Goal: Task Accomplishment & Management: Use online tool/utility

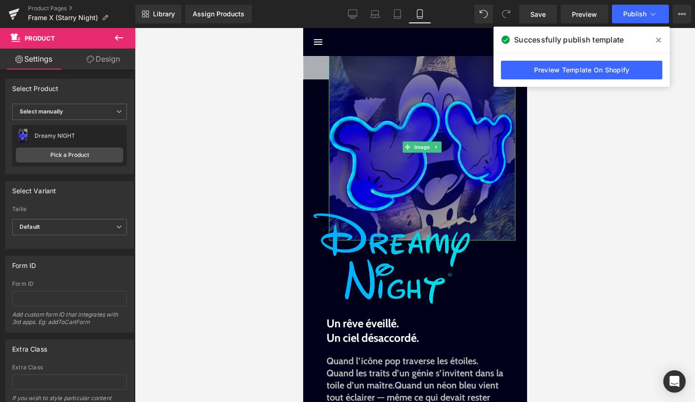
click at [421, 140] on img at bounding box center [421, 147] width 187 height 187
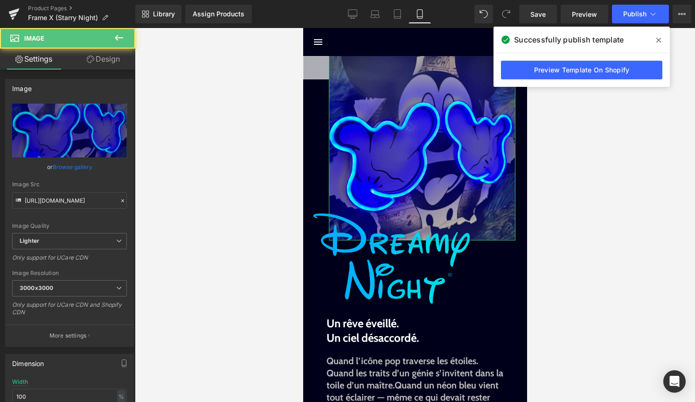
click at [110, 57] on link "Design" at bounding box center [103, 59] width 68 height 21
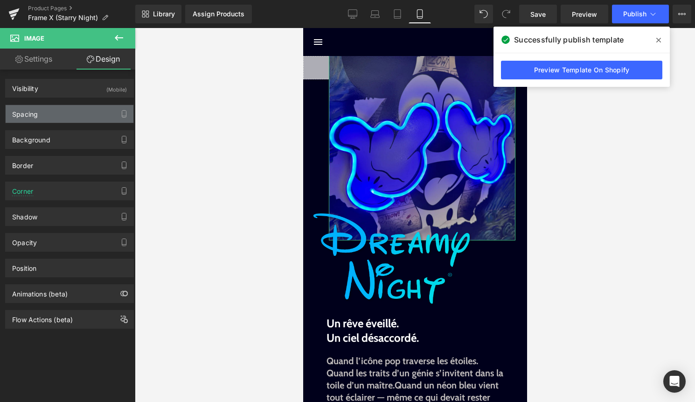
click at [82, 119] on div "Spacing" at bounding box center [70, 114] width 128 height 18
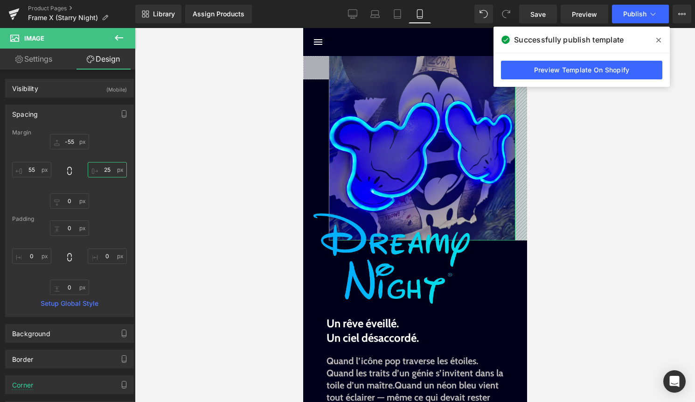
click at [101, 172] on input "25" at bounding box center [107, 169] width 39 height 15
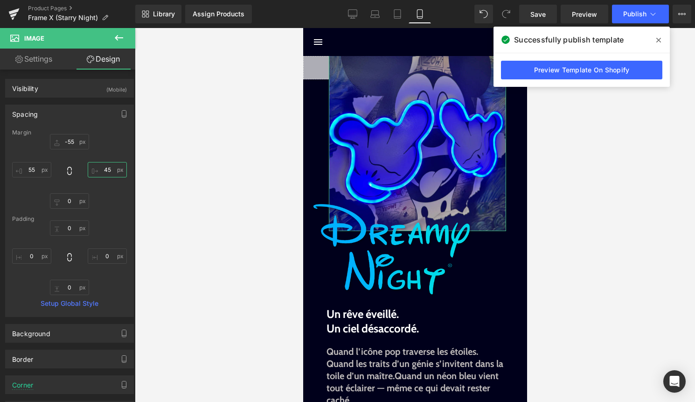
type input "5"
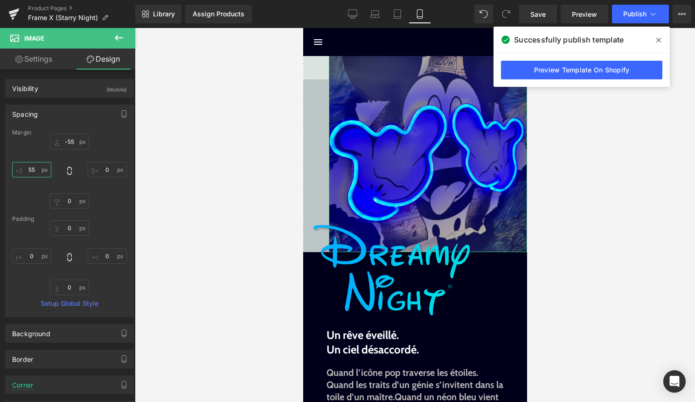
click at [32, 170] on input "55" at bounding box center [31, 169] width 39 height 15
click at [28, 170] on input "55" at bounding box center [31, 169] width 39 height 15
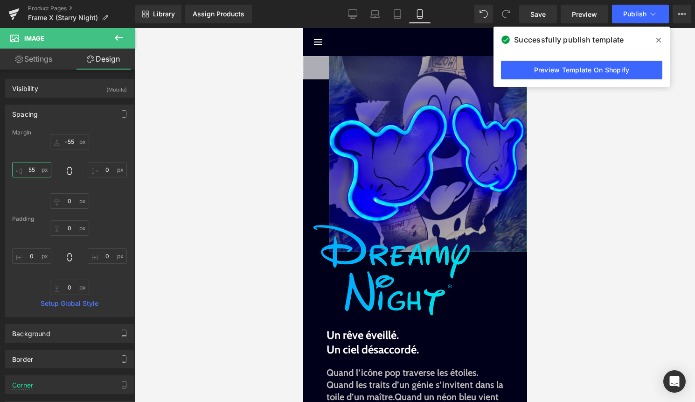
click at [30, 169] on input "55" at bounding box center [31, 169] width 39 height 15
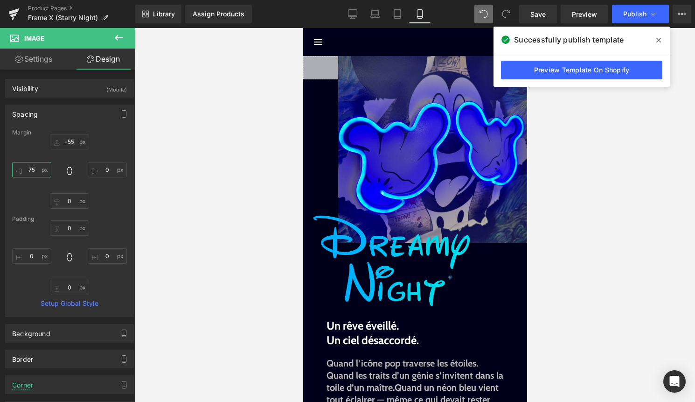
type input "75"
click at [479, 17] on span at bounding box center [483, 14] width 19 height 19
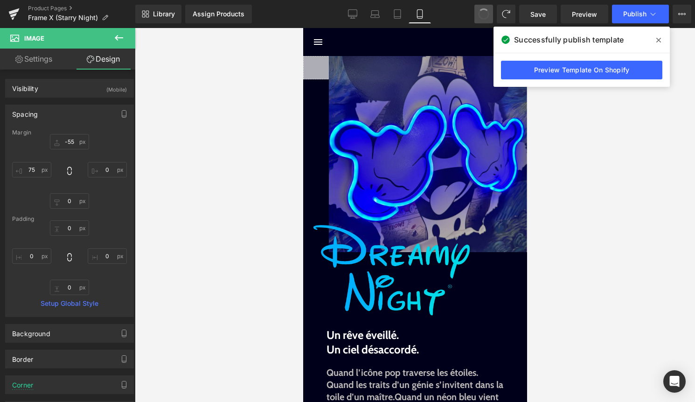
type input "-55"
type input "0"
type input "55"
type input "0"
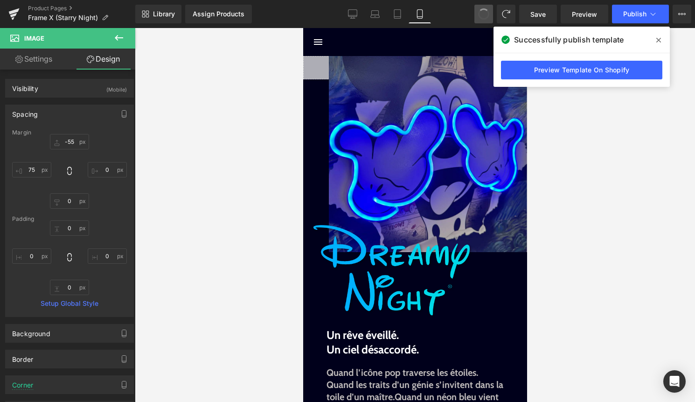
type input "0"
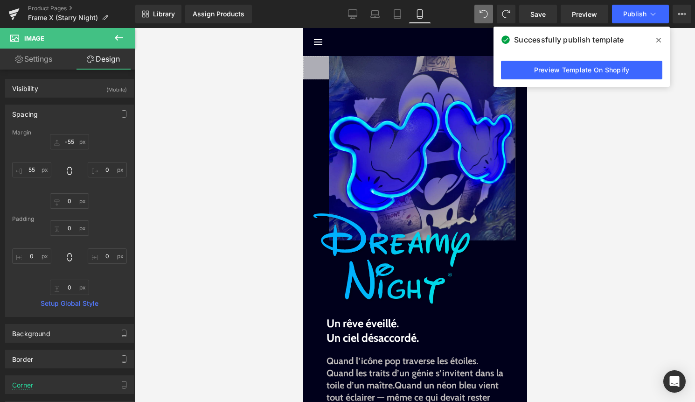
type input "-55"
type input "25"
type input "0"
type input "55"
type input "0"
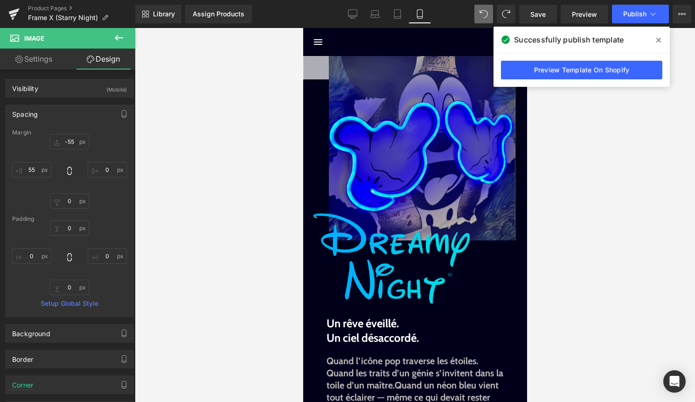
type input "0"
click at [507, 14] on icon at bounding box center [506, 14] width 8 height 8
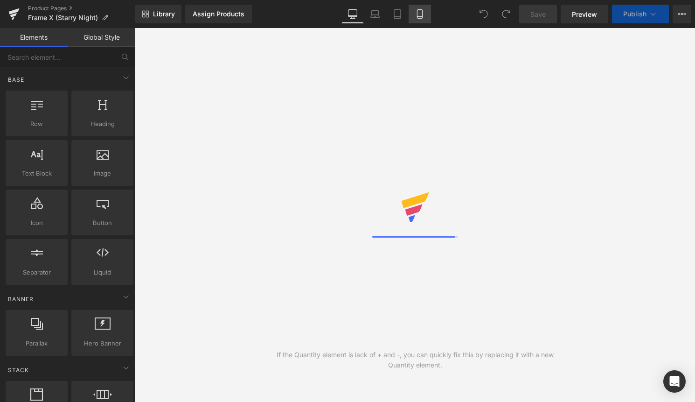
click at [423, 23] on link "Mobile" at bounding box center [420, 14] width 22 height 19
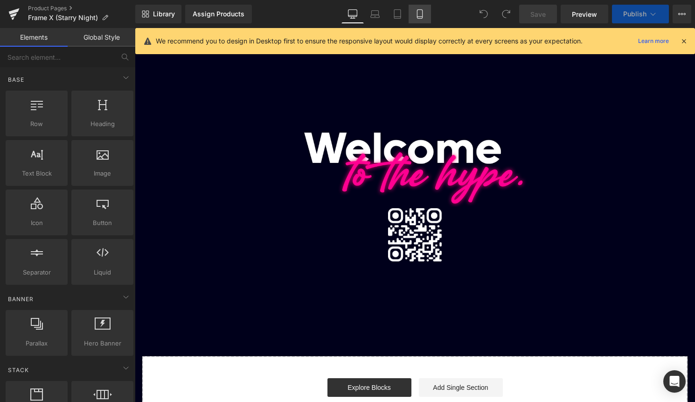
click at [412, 10] on link "Mobile" at bounding box center [420, 14] width 22 height 19
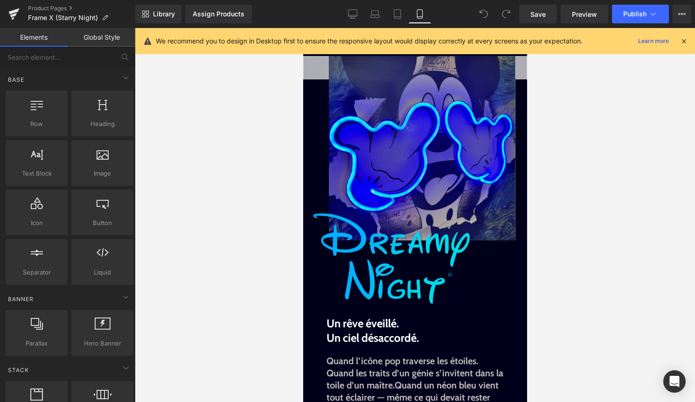
click at [683, 38] on icon at bounding box center [684, 41] width 8 height 8
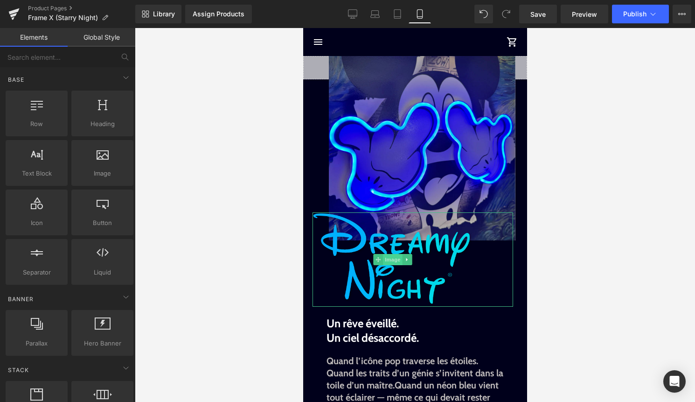
click at [396, 261] on span "Image" at bounding box center [392, 259] width 20 height 11
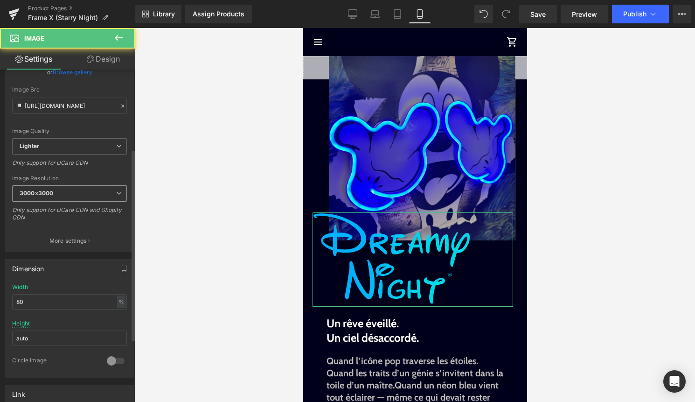
scroll to position [496, 0]
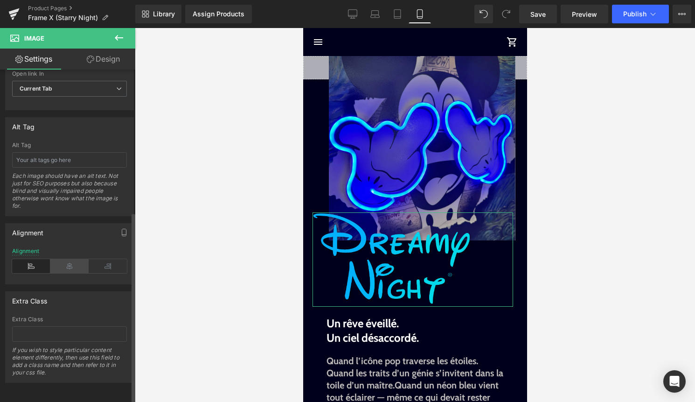
click at [63, 259] on icon at bounding box center [69, 266] width 38 height 14
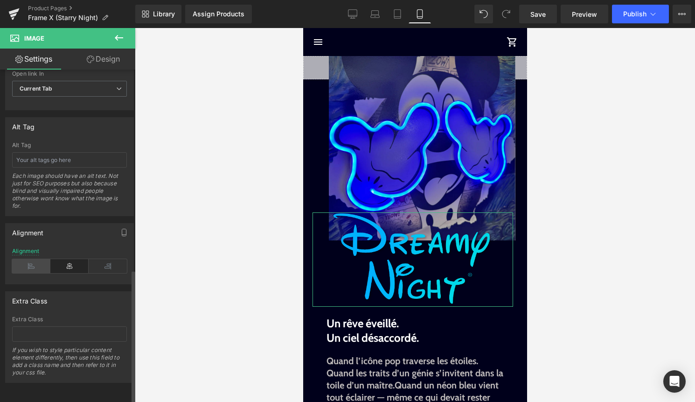
click at [40, 259] on icon at bounding box center [31, 266] width 38 height 14
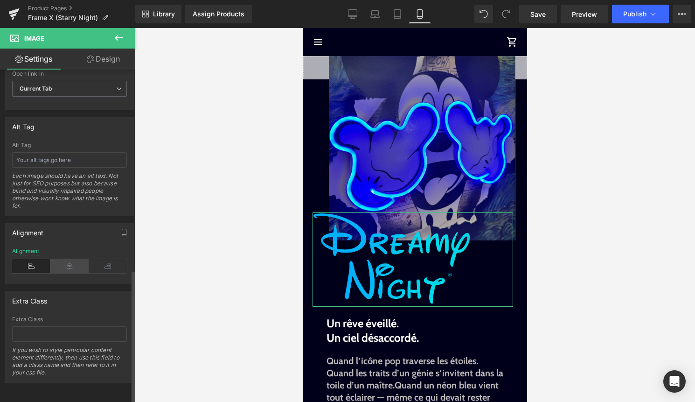
click at [68, 259] on icon at bounding box center [69, 266] width 38 height 14
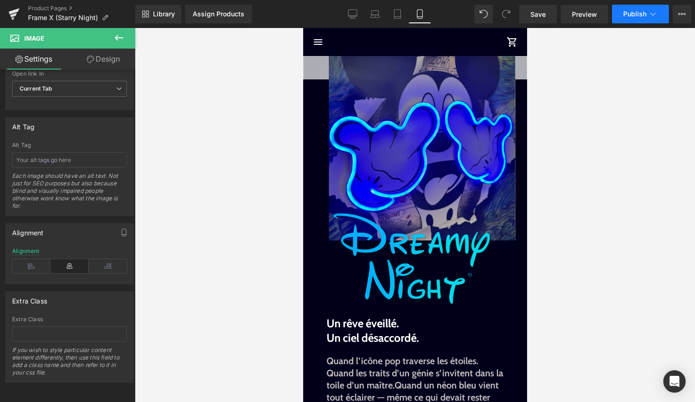
click at [655, 13] on icon at bounding box center [652, 13] width 9 height 9
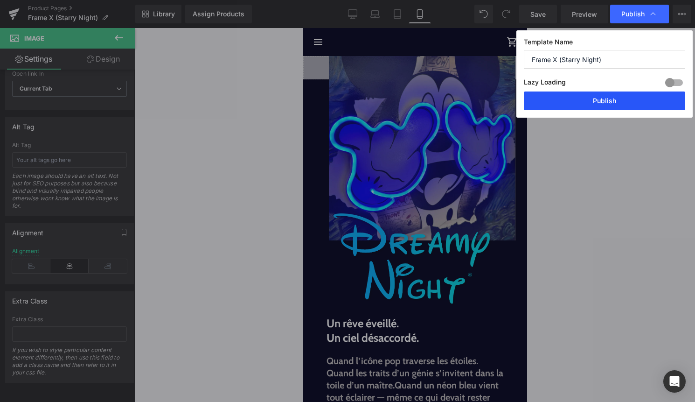
click at [638, 103] on button "Publish" at bounding box center [604, 100] width 161 height 19
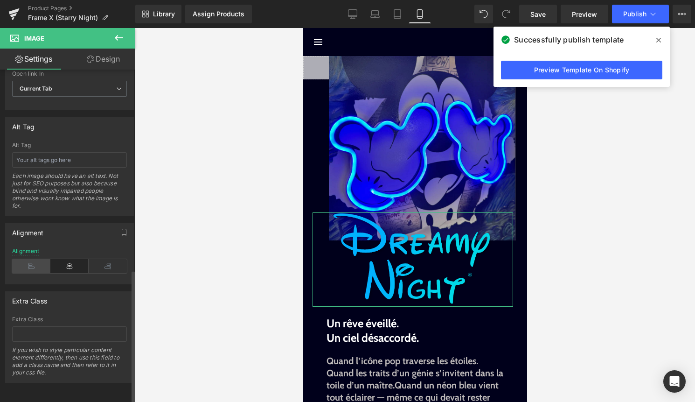
click at [32, 260] on icon at bounding box center [31, 266] width 38 height 14
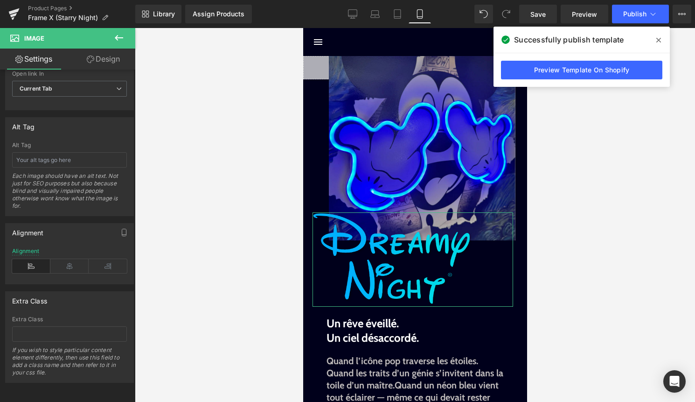
click at [111, 57] on link "Design" at bounding box center [103, 59] width 68 height 21
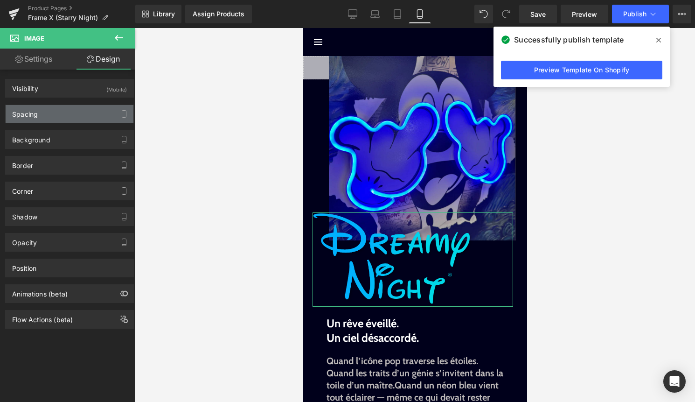
click at [97, 119] on div "Spacing" at bounding box center [70, 114] width 128 height 18
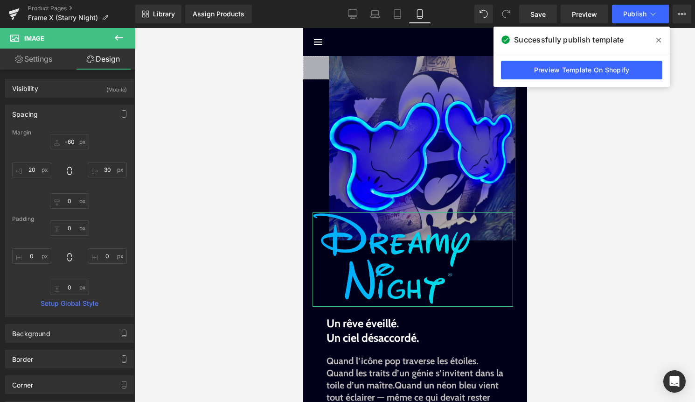
click at [42, 60] on link "Settings" at bounding box center [34, 59] width 68 height 21
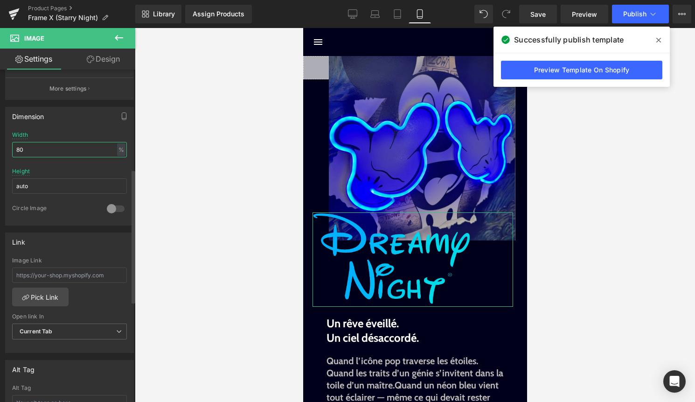
click at [44, 148] on input "80" at bounding box center [69, 149] width 115 height 15
type input "8"
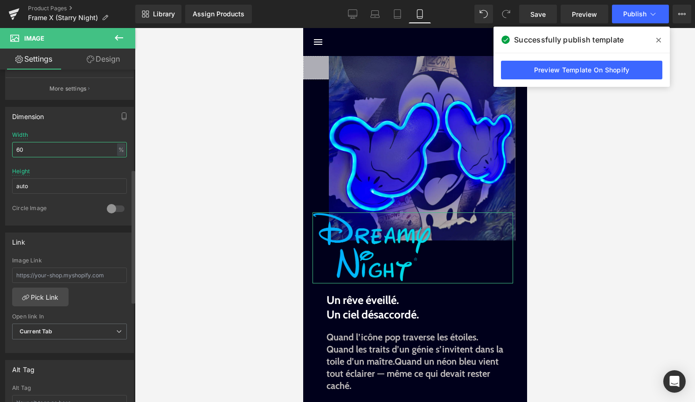
type input "6"
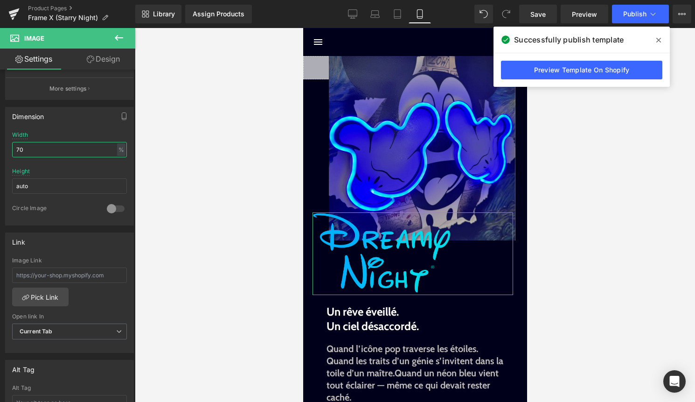
type input "70"
click at [107, 53] on link "Design" at bounding box center [103, 59] width 68 height 21
type input "-60"
type input "30"
type input "0"
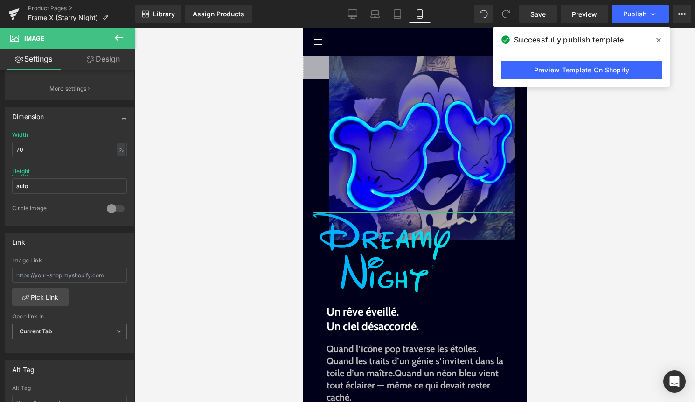
type input "20"
type input "0"
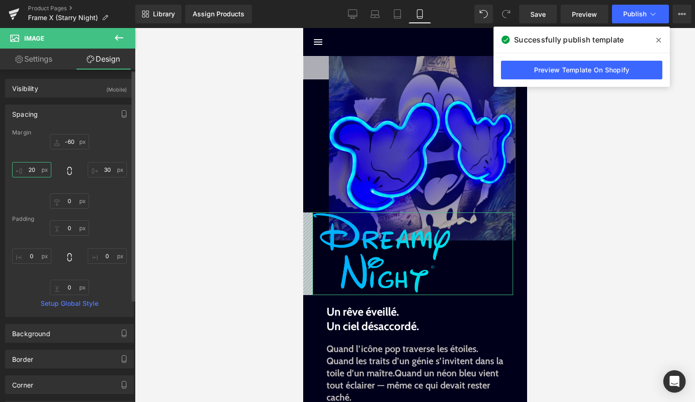
click at [35, 171] on input "20" at bounding box center [31, 169] width 39 height 15
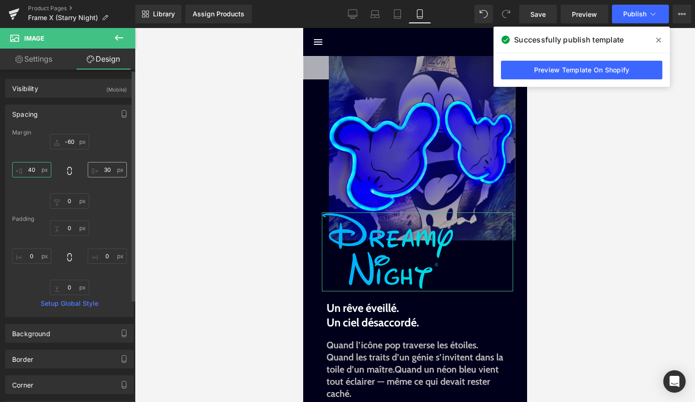
type input "40"
click at [103, 168] on input "30" at bounding box center [107, 169] width 39 height 15
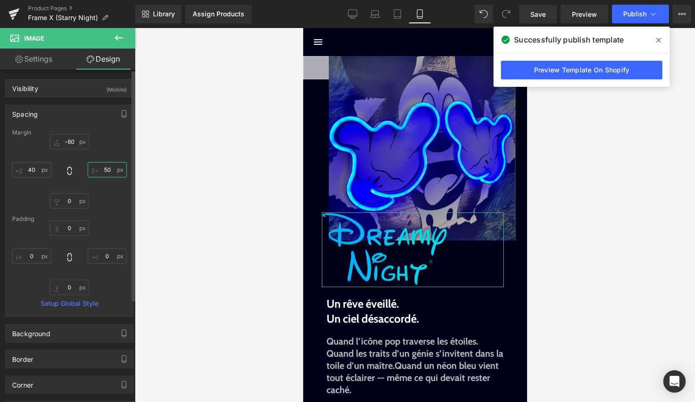
type input "5"
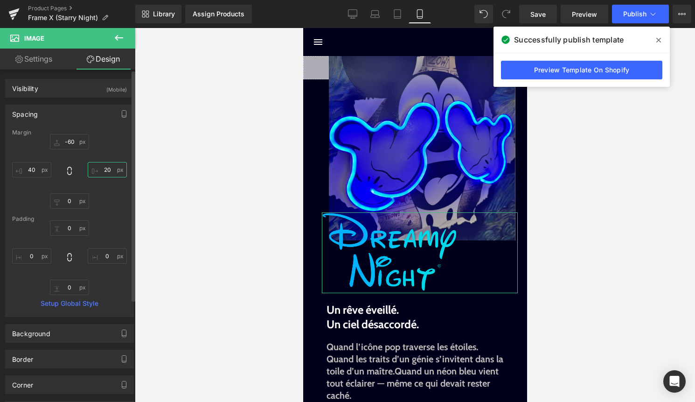
type input "2"
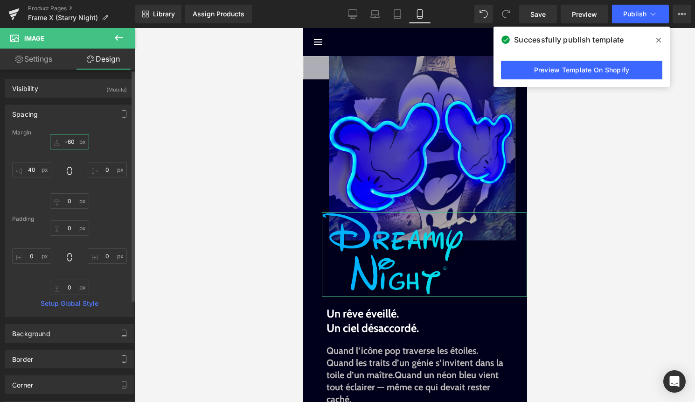
click at [67, 142] on input "-60" at bounding box center [69, 141] width 39 height 15
click at [68, 141] on input "-60" at bounding box center [69, 141] width 39 height 15
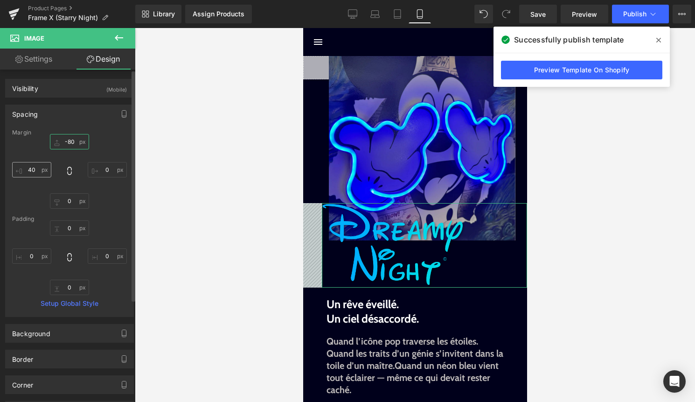
type input "-80"
drag, startPoint x: 34, startPoint y: 170, endPoint x: 37, endPoint y: 191, distance: 21.2
click at [34, 170] on input "40" at bounding box center [31, 169] width 39 height 15
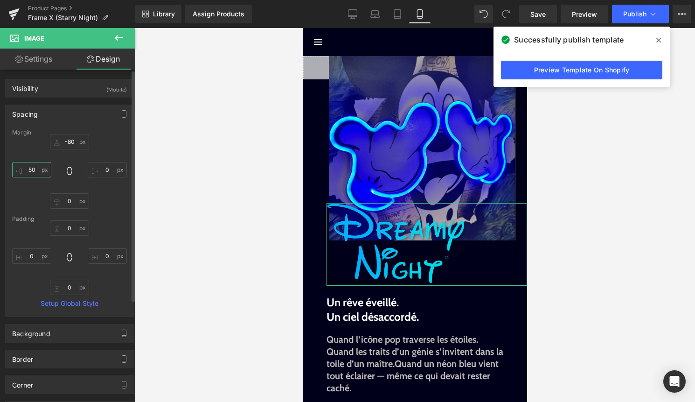
type input "5"
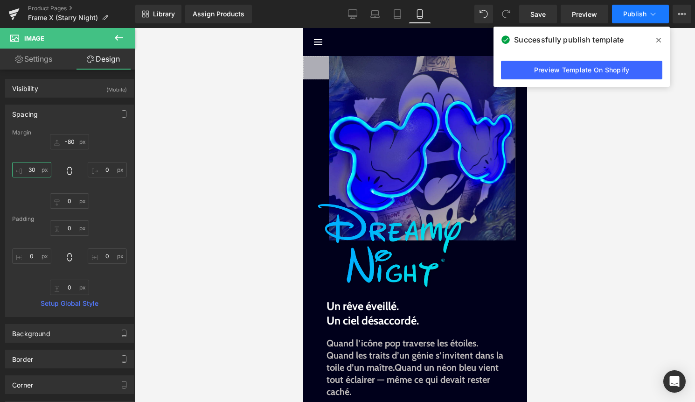
type input "30"
click at [651, 16] on icon at bounding box center [652, 13] width 9 height 9
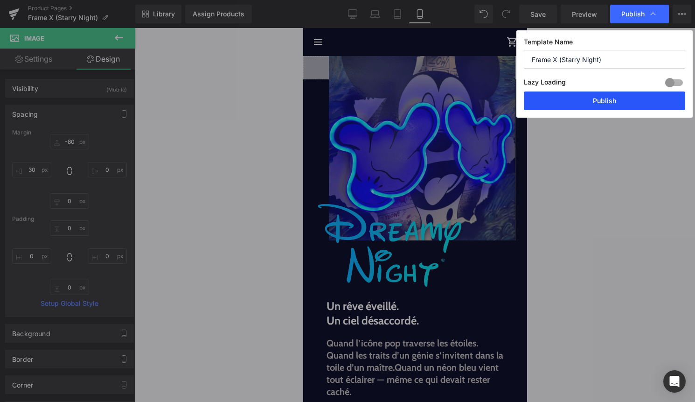
click at [626, 103] on button "Publish" at bounding box center [604, 100] width 161 height 19
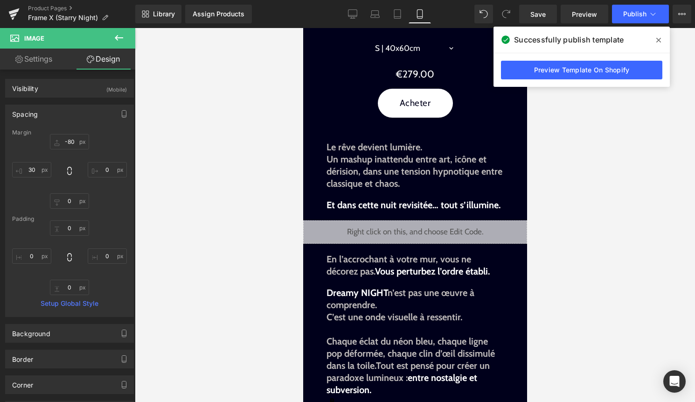
scroll to position [576, 0]
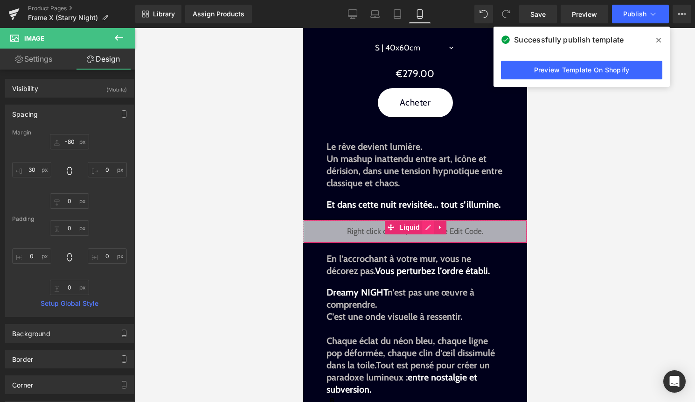
click at [426, 226] on div "Liquid" at bounding box center [415, 231] width 224 height 23
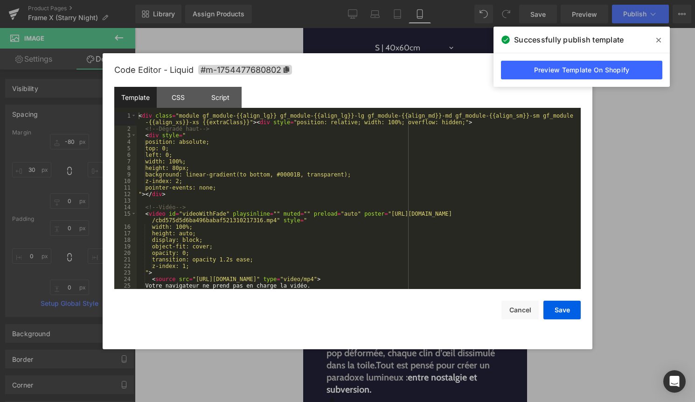
click at [387, 227] on div "< div class = "module gf_module-{{align_lg}} gf_module-{{align_lg}}-lg gf_modul…" at bounding box center [357, 210] width 440 height 196
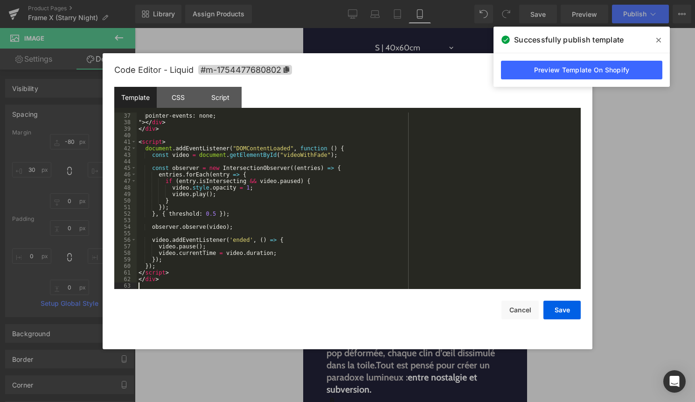
scroll to position [248, 0]
click at [556, 310] on button "Save" at bounding box center [561, 309] width 37 height 19
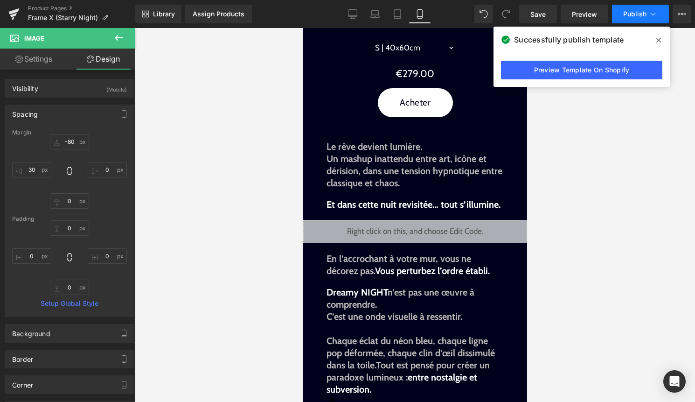
click at [639, 18] on span "Publish" at bounding box center [634, 13] width 23 height 7
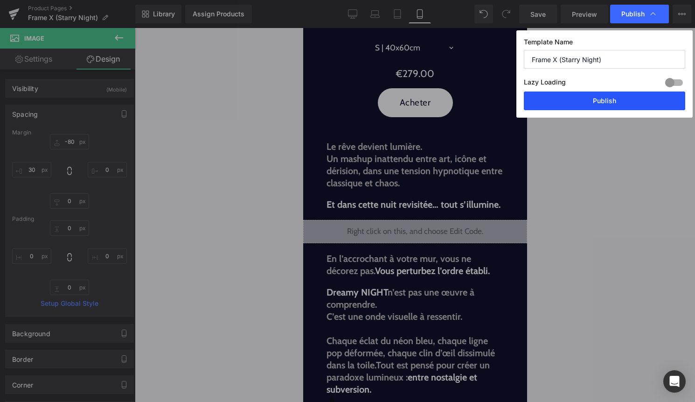
click at [616, 99] on button "Publish" at bounding box center [604, 100] width 161 height 19
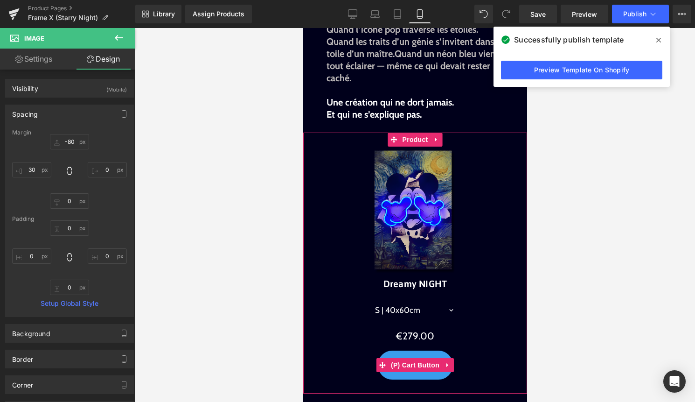
scroll to position [0, 0]
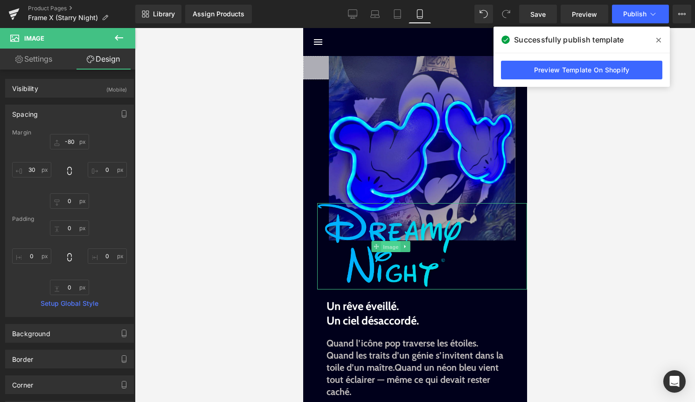
click at [391, 242] on span "Image" at bounding box center [391, 246] width 20 height 11
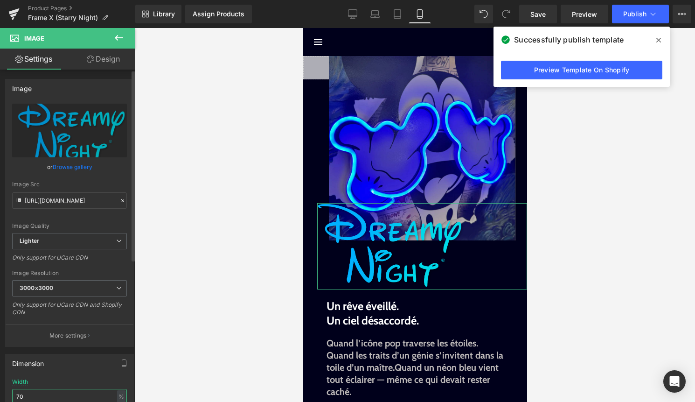
click at [60, 390] on input "70" at bounding box center [69, 396] width 115 height 15
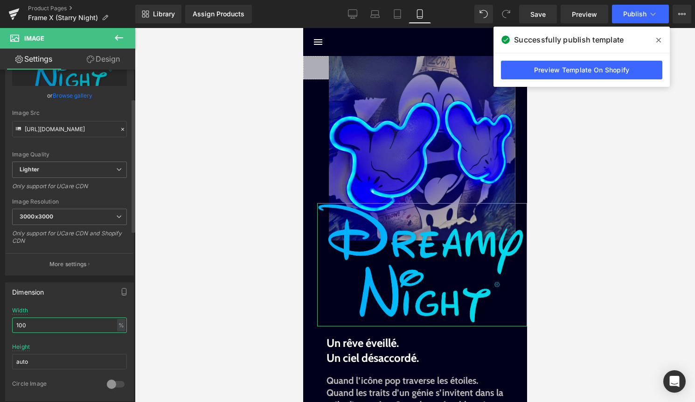
scroll to position [74, 0]
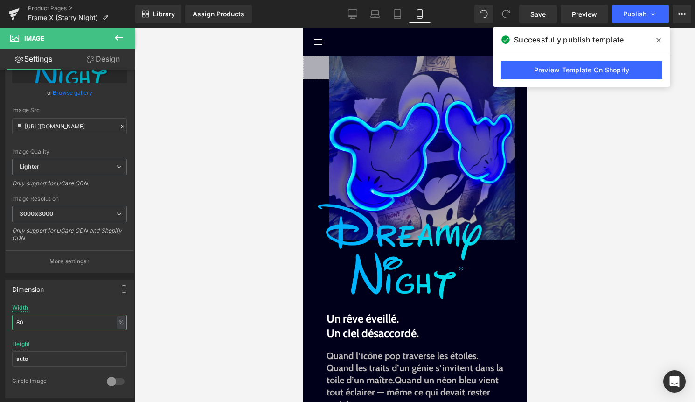
type input "80"
click at [659, 36] on span at bounding box center [658, 40] width 15 height 15
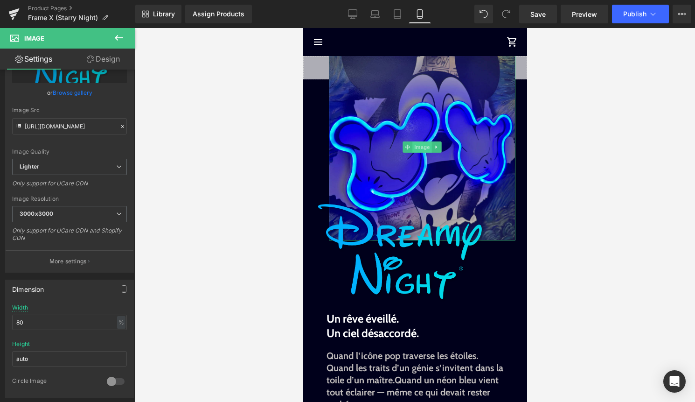
click at [412, 147] on span "Image" at bounding box center [422, 146] width 20 height 11
